Goal: Transaction & Acquisition: Purchase product/service

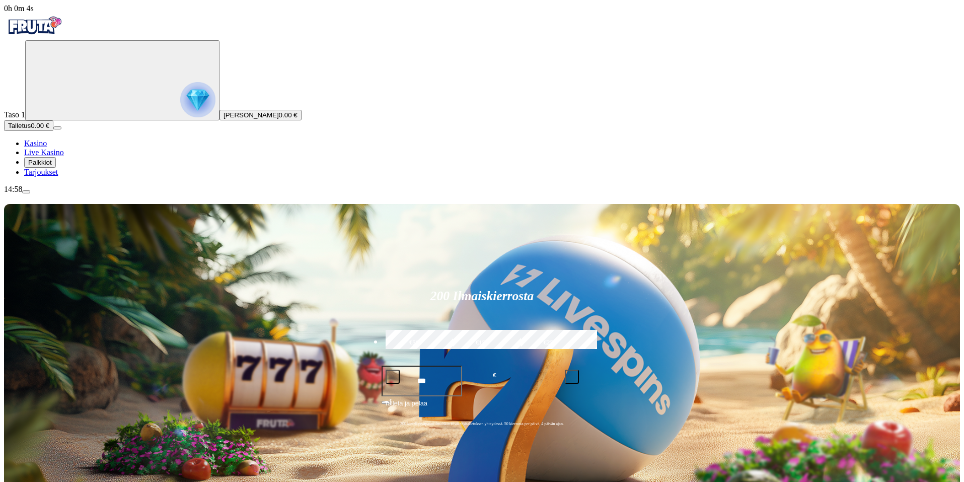
click at [52, 166] on span "Palkkiot" at bounding box center [40, 163] width 24 height 8
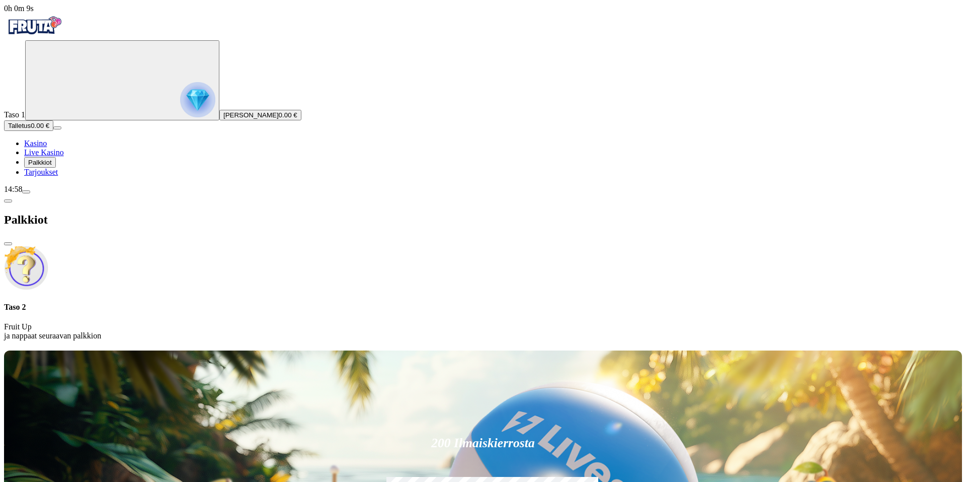
click at [58, 176] on span "Tarjoukset" at bounding box center [41, 172] width 34 height 9
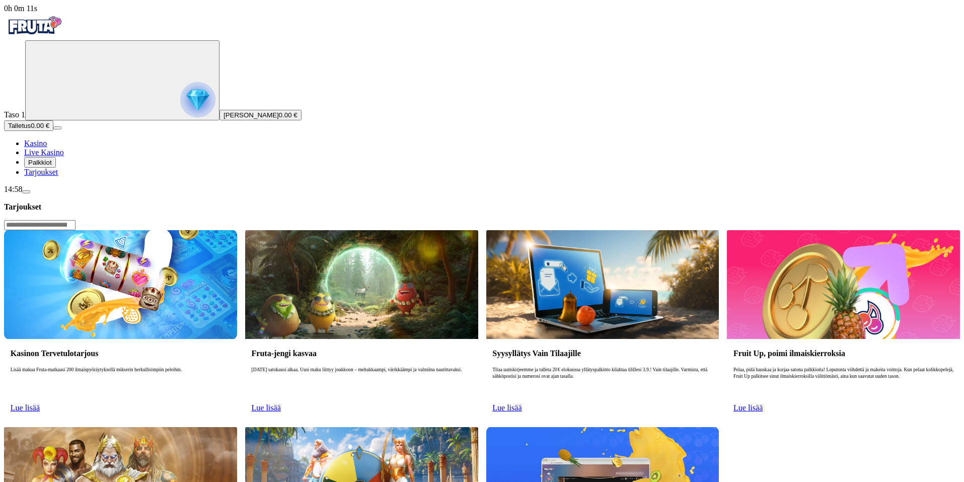
click at [52, 166] on span "Palkkiot" at bounding box center [40, 163] width 24 height 8
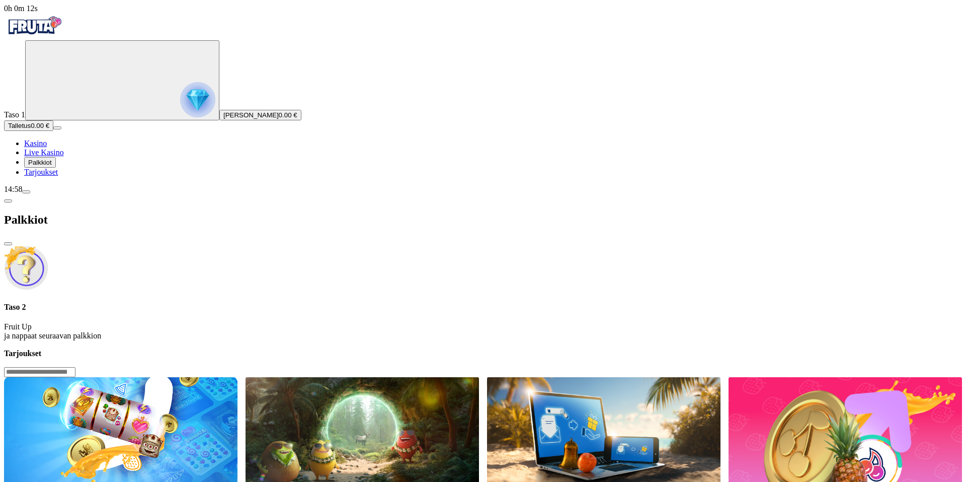
click at [47, 147] on span "Kasino" at bounding box center [35, 143] width 23 height 9
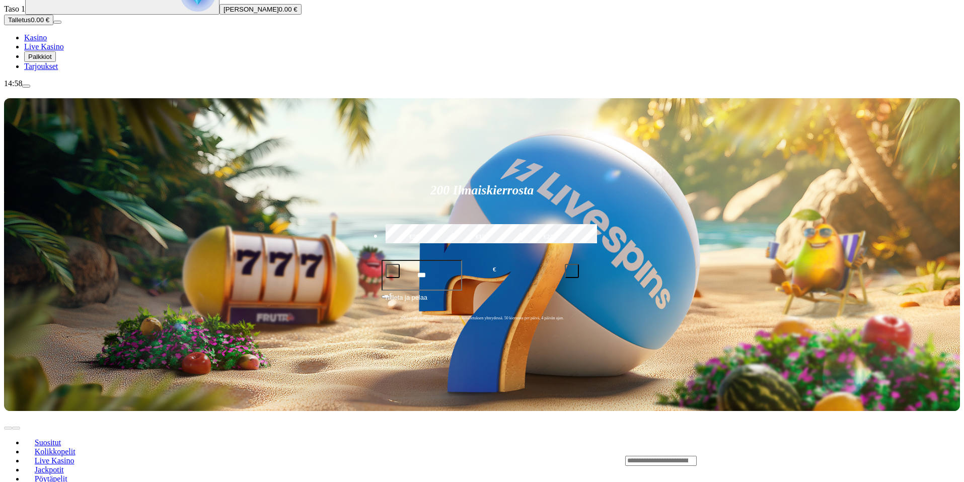
scroll to position [151, 0]
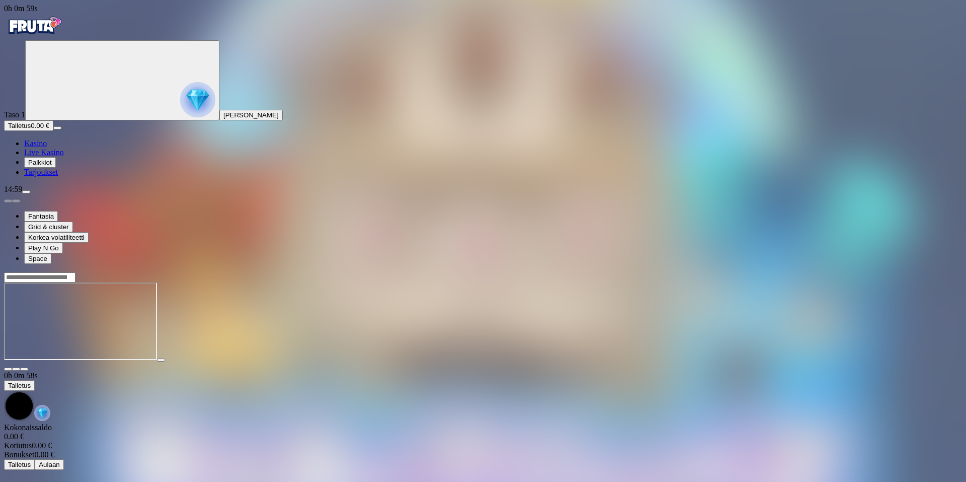
click at [58, 176] on span "Tarjoukset" at bounding box center [41, 172] width 34 height 9
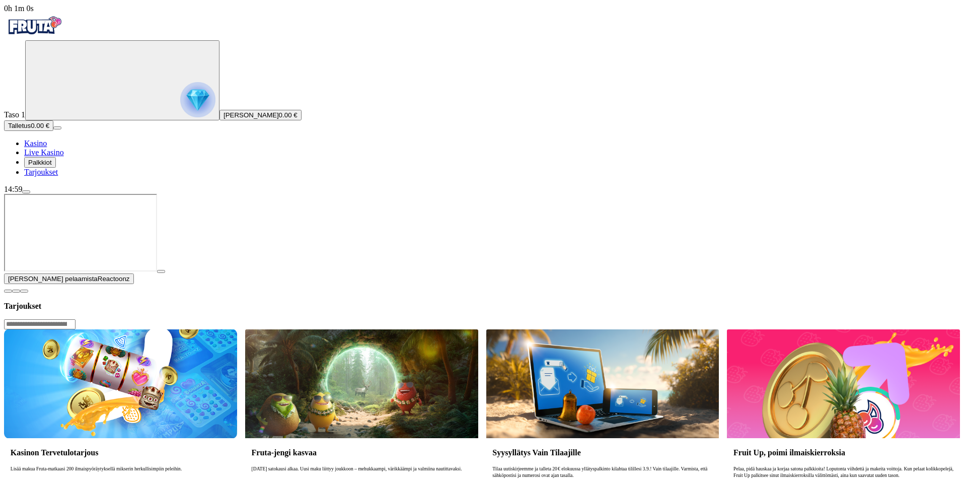
click at [52, 166] on span "Palkkiot" at bounding box center [40, 163] width 24 height 8
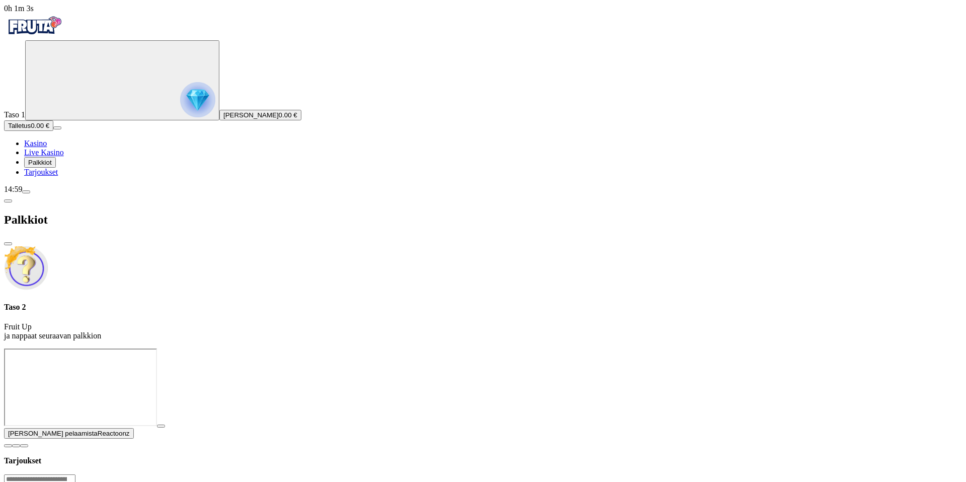
click at [58, 176] on span "Tarjoukset" at bounding box center [41, 172] width 34 height 9
click at [8, 244] on span "close icon" at bounding box center [8, 244] width 0 height 0
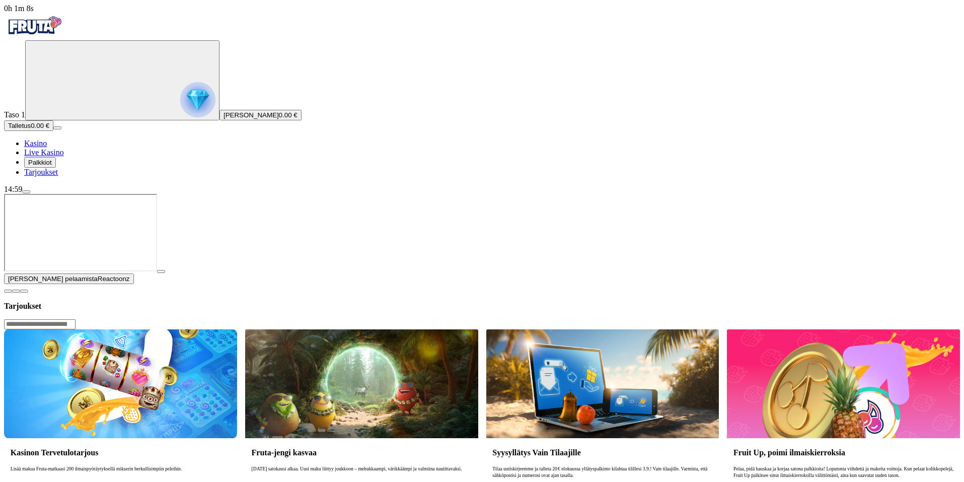
click at [8, 291] on span "close icon" at bounding box center [8, 291] width 0 height 0
